Goal: Information Seeking & Learning: Find specific fact

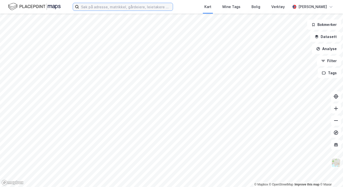
click at [156, 5] on input at bounding box center [126, 7] width 94 height 8
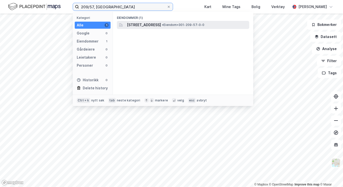
type input "209/57, [GEOGRAPHIC_DATA]"
click at [135, 26] on span "[STREET_ADDRESS]" at bounding box center [144, 25] width 34 height 6
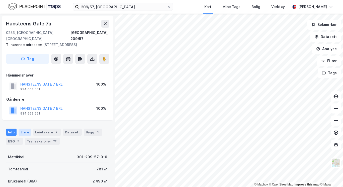
click at [28, 133] on div "Eiere" at bounding box center [25, 131] width 13 height 7
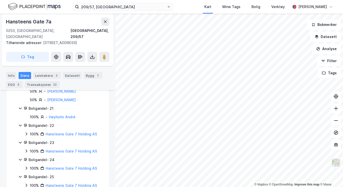
scroll to position [501, 0]
